Goal: Task Accomplishment & Management: Complete application form

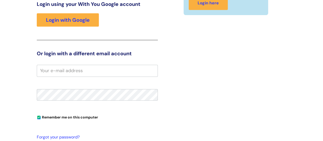
scroll to position [78, 0]
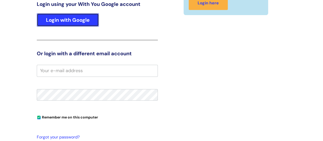
click at [87, 19] on link "Login with Google" at bounding box center [68, 19] width 62 height 13
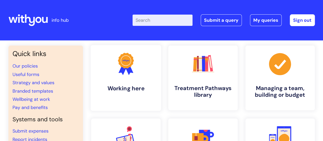
click at [93, 75] on link ".cls-1{fill:#f89b22;}.cls-1,.cls-2,.cls-3{stroke-width:0px;}.cls-2{fill:#2d3cff…" at bounding box center [125, 78] width 70 height 66
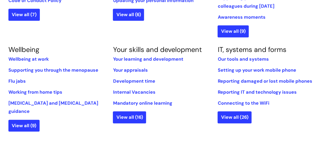
scroll to position [194, 0]
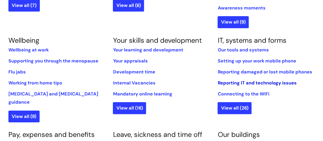
click at [228, 82] on link "Reporting IT and technology issues" at bounding box center [257, 83] width 79 height 6
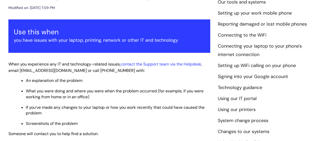
scroll to position [79, 0]
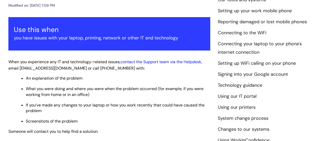
click at [178, 62] on link "contact the Support team via the Helpdesk" at bounding box center [160, 61] width 81 height 5
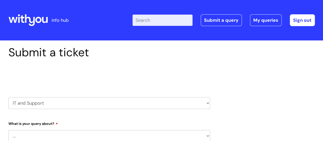
select select "80004286536"
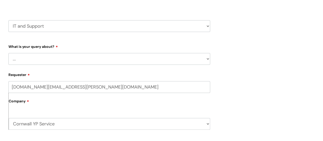
scroll to position [77, 0]
click at [209, 57] on select "... Mobile Phone Reset & MFA Accounts, Starters and Leavers IT Hardware issue I…" at bounding box center [109, 58] width 202 height 12
select select "Something Else"
click at [8, 52] on select "... Mobile Phone Reset & MFA Accounts, Starters and Leavers IT Hardware issue I…" at bounding box center [109, 58] width 202 height 12
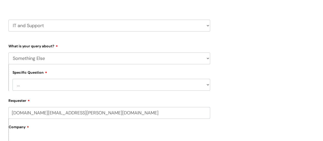
click at [208, 85] on select "... My problem is not listed" at bounding box center [112, 85] width 198 height 12
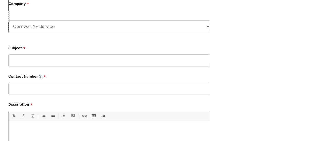
click at [23, 61] on input "Subject" at bounding box center [109, 60] width 202 height 12
type input "possible work phone number cloned"
click at [20, 85] on input "text" at bounding box center [109, 88] width 202 height 12
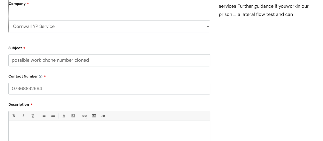
type input "07968892664"
click at [19, 126] on div at bounding box center [109, 140] width 201 height 35
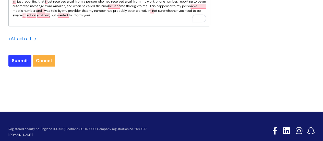
scroll to position [210, 0]
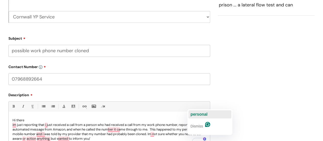
click at [200, 110] on div "personal" at bounding box center [198, 114] width 17 height 8
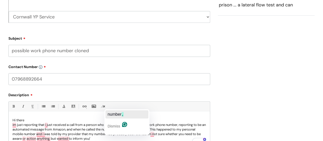
click at [115, 111] on div "number ," at bounding box center [115, 114] width 16 height 8
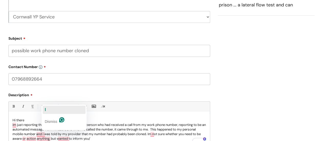
click at [45, 110] on span "I" at bounding box center [45, 109] width 1 height 4
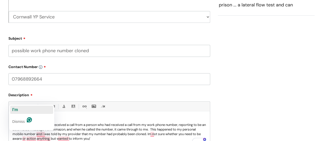
click at [17, 108] on span "I'm" at bounding box center [15, 109] width 6 height 4
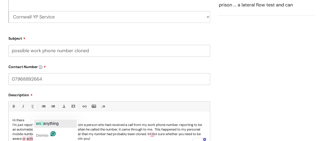
click at [42, 122] on span "button" at bounding box center [42, 123] width 2 height 4
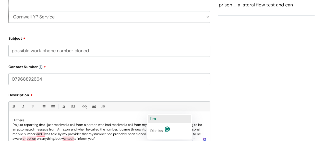
click at [153, 119] on span "I'm" at bounding box center [153, 118] width 6 height 4
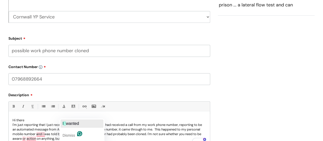
click at [70, 121] on span "wanted" at bounding box center [72, 123] width 13 height 4
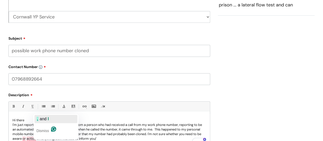
click at [46, 116] on span "and" at bounding box center [43, 118] width 7 height 4
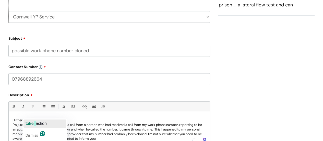
click at [35, 120] on div "take action" at bounding box center [36, 123] width 21 height 8
click at [26, 121] on span "button" at bounding box center [27, 123] width 2 height 4
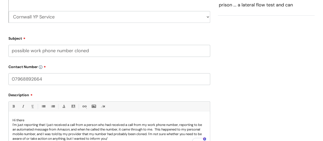
click at [111, 138] on p "I'm just reporting that I just received a call from a person who had received a…" at bounding box center [110, 131] width 194 height 18
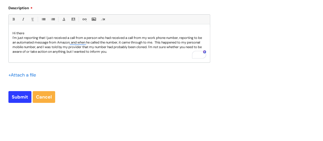
scroll to position [298, 0]
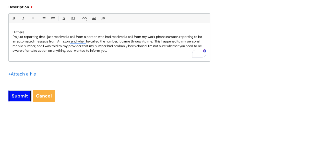
click at [20, 94] on input "Submit" at bounding box center [19, 96] width 23 height 12
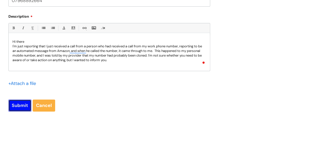
scroll to position [307, 0]
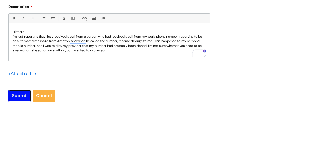
click at [21, 94] on input "Submit" at bounding box center [19, 96] width 23 height 12
click at [23, 94] on input "Submit" at bounding box center [19, 96] width 23 height 12
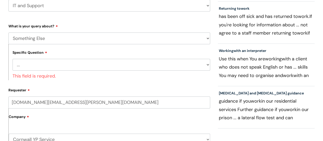
scroll to position [102, 0]
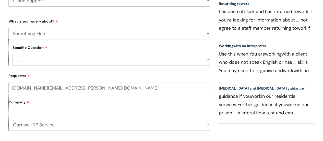
click at [38, 64] on select "... My problem is not listed" at bounding box center [112, 60] width 198 height 12
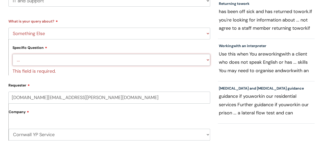
select select "My problem is not listed"
click at [13, 54] on select "... My problem is not listed" at bounding box center [112, 60] width 198 height 12
click at [200, 82] on div "Requester vivien.hughes@wearewithyou.org.uk Company Cornwall YP Service WithYou…" at bounding box center [109, 113] width 202 height 65
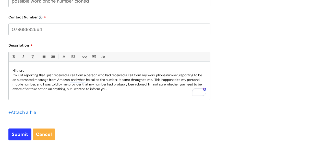
scroll to position [265, 0]
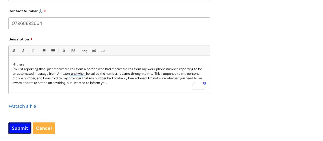
click at [21, 127] on input "Submit" at bounding box center [19, 128] width 23 height 12
type input "Please Wait..."
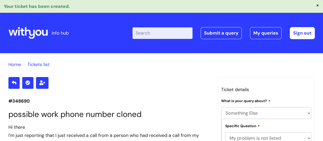
select select "Something Else"
select select "My problem is not listed"
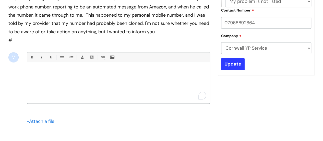
scroll to position [137, 0]
